Goal: Navigation & Orientation: Go to known website

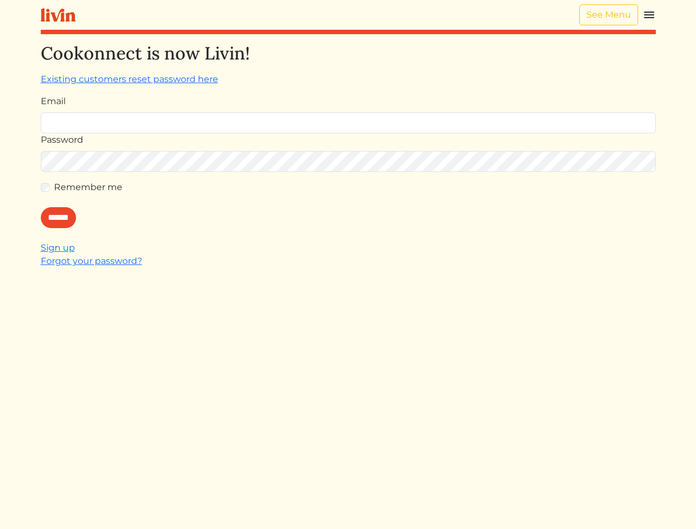
click at [348, 265] on div "Cookonnect is now Livin! Existing customers reset password here Email Password …" at bounding box center [348, 307] width 615 height 529
click at [649, 15] on img at bounding box center [649, 14] width 13 height 13
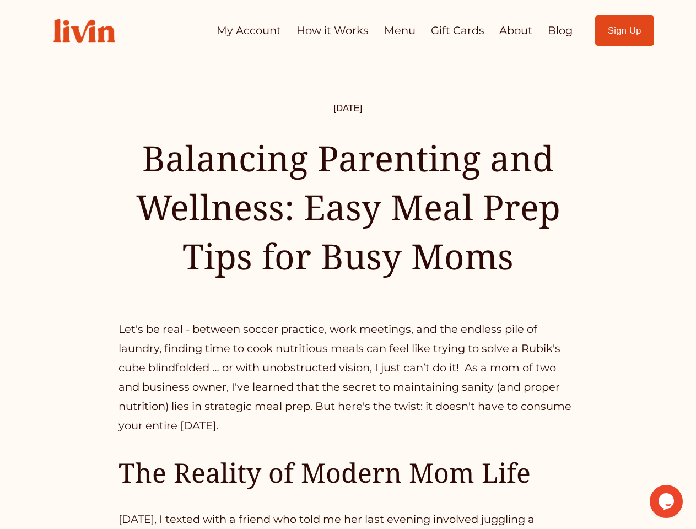
click at [667, 502] on icon "Chat widget" at bounding box center [666, 501] width 15 height 17
